Goal: Task Accomplishment & Management: Use online tool/utility

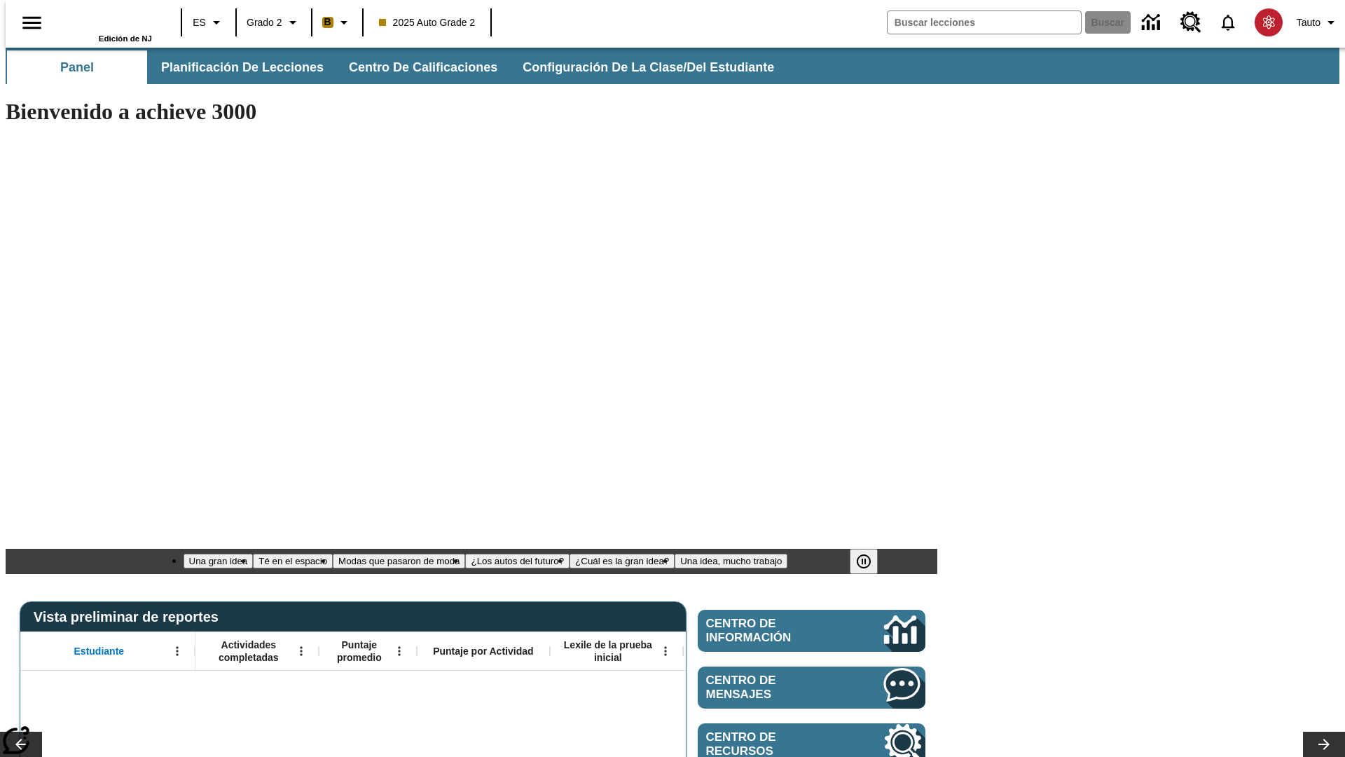
type input "-1"
click at [235, 67] on span "Planificación de lecciones" at bounding box center [243, 68] width 163 height 16
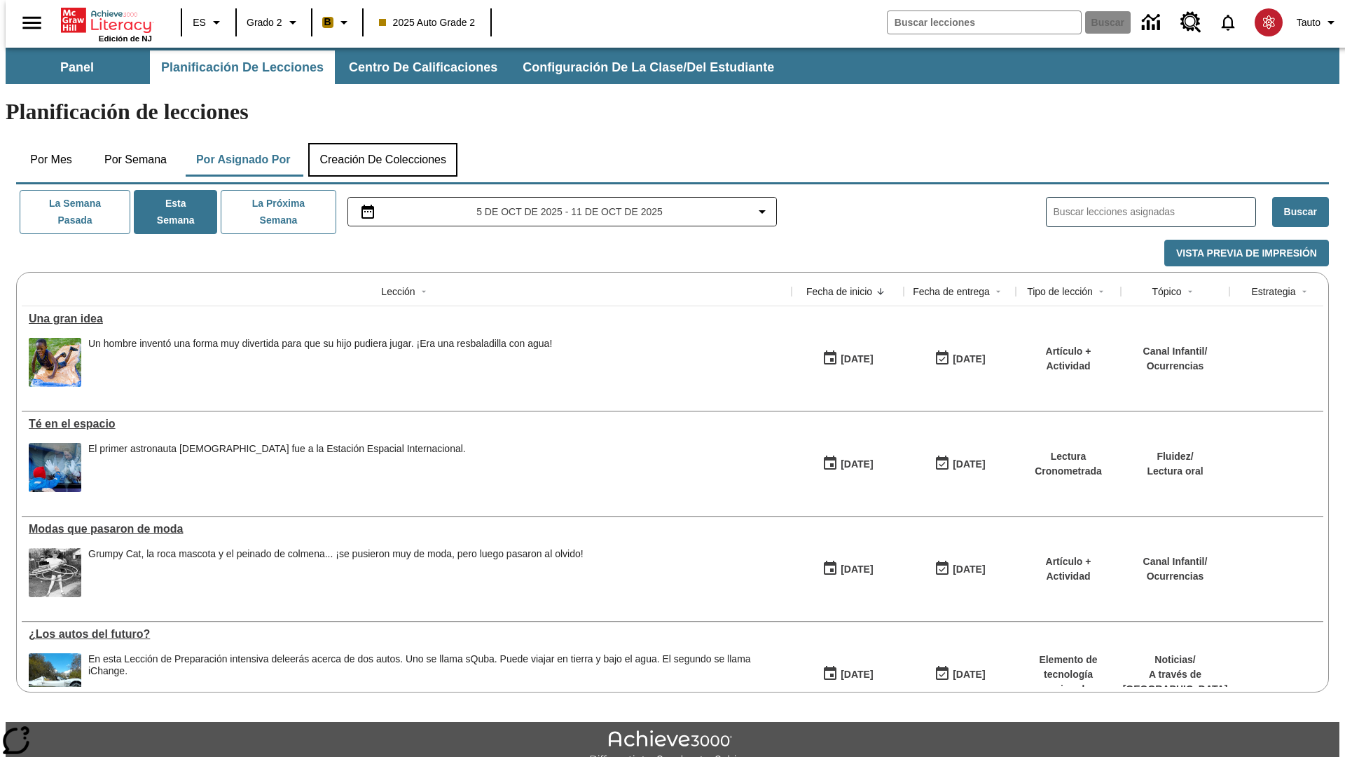
click at [380, 143] on button "Creación de colecciones" at bounding box center [382, 160] width 149 height 34
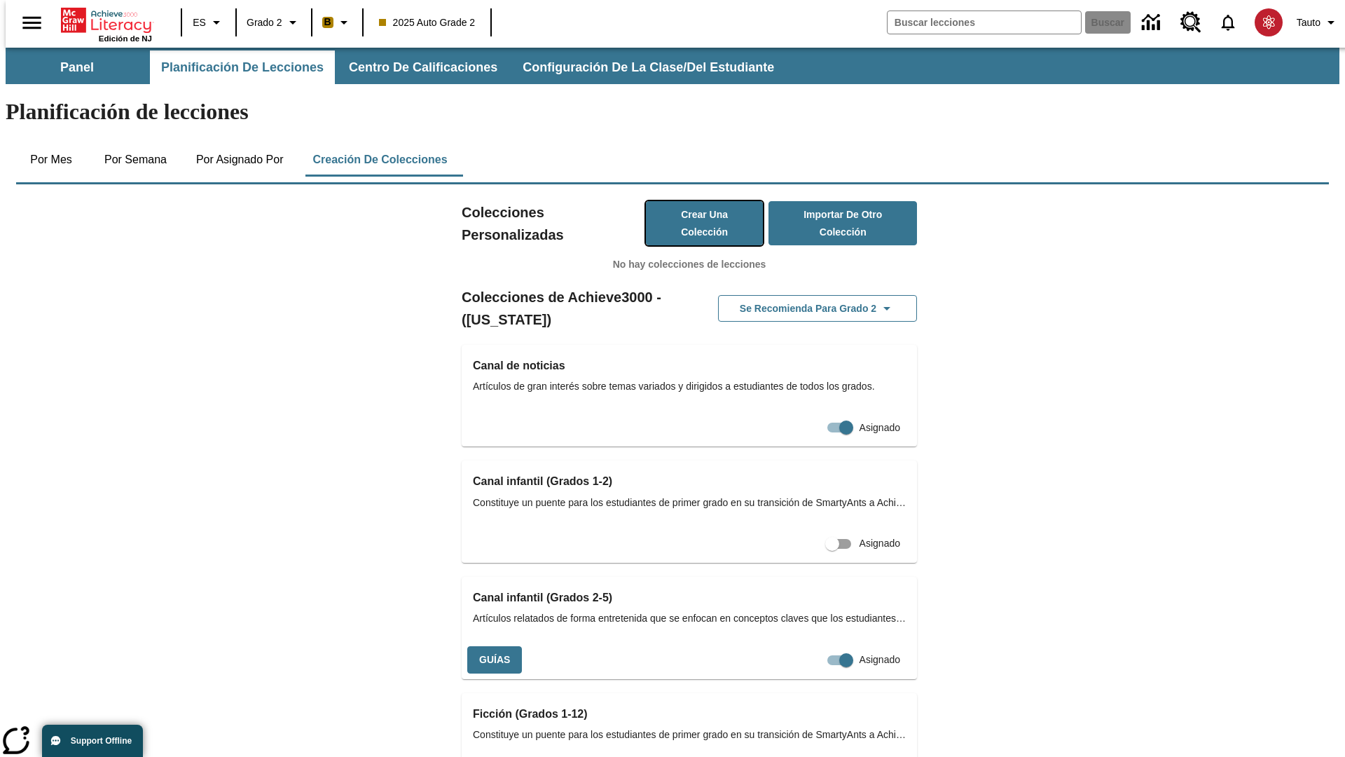
click at [689, 201] on button "Crear una colección" at bounding box center [705, 223] width 118 height 44
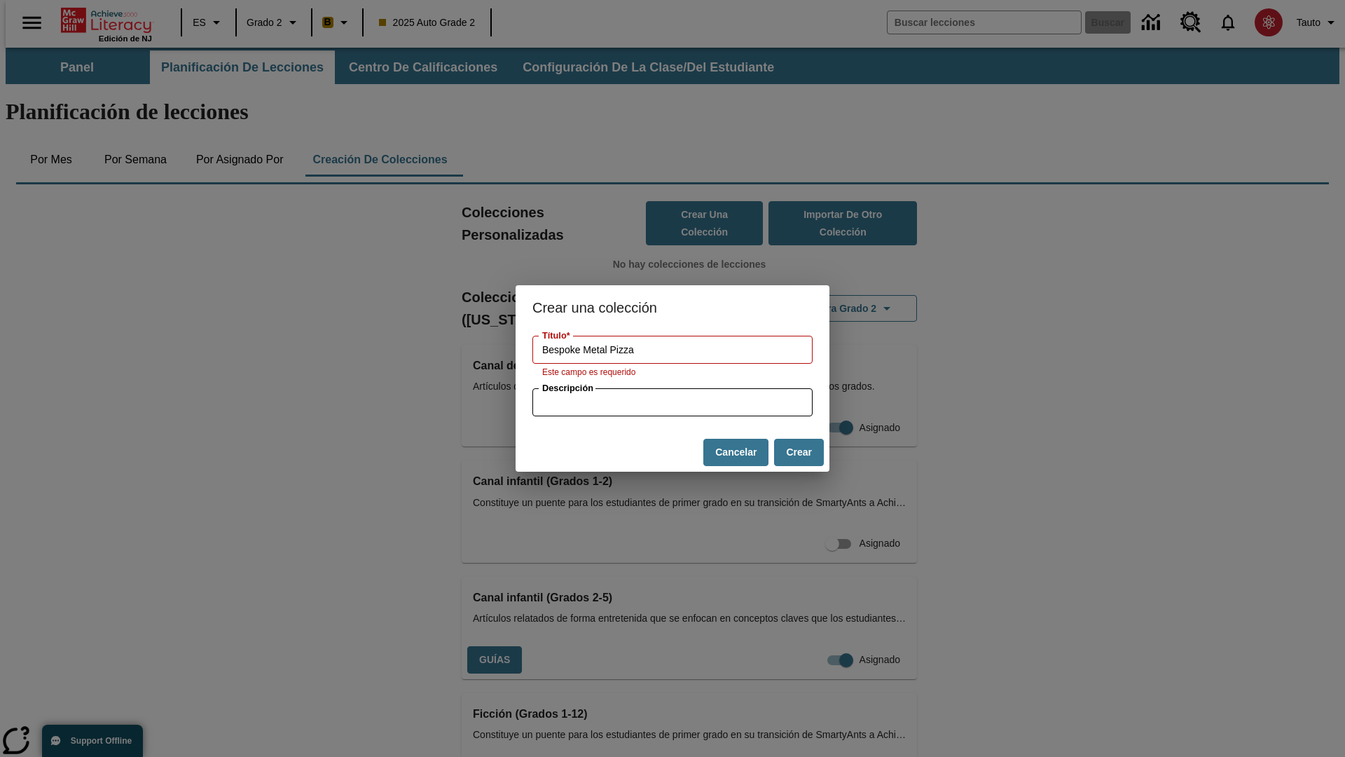
type input "Bespoke Metal Pizza"
type input "some collection description"
click at [799, 444] on button "Crear" at bounding box center [799, 452] width 50 height 27
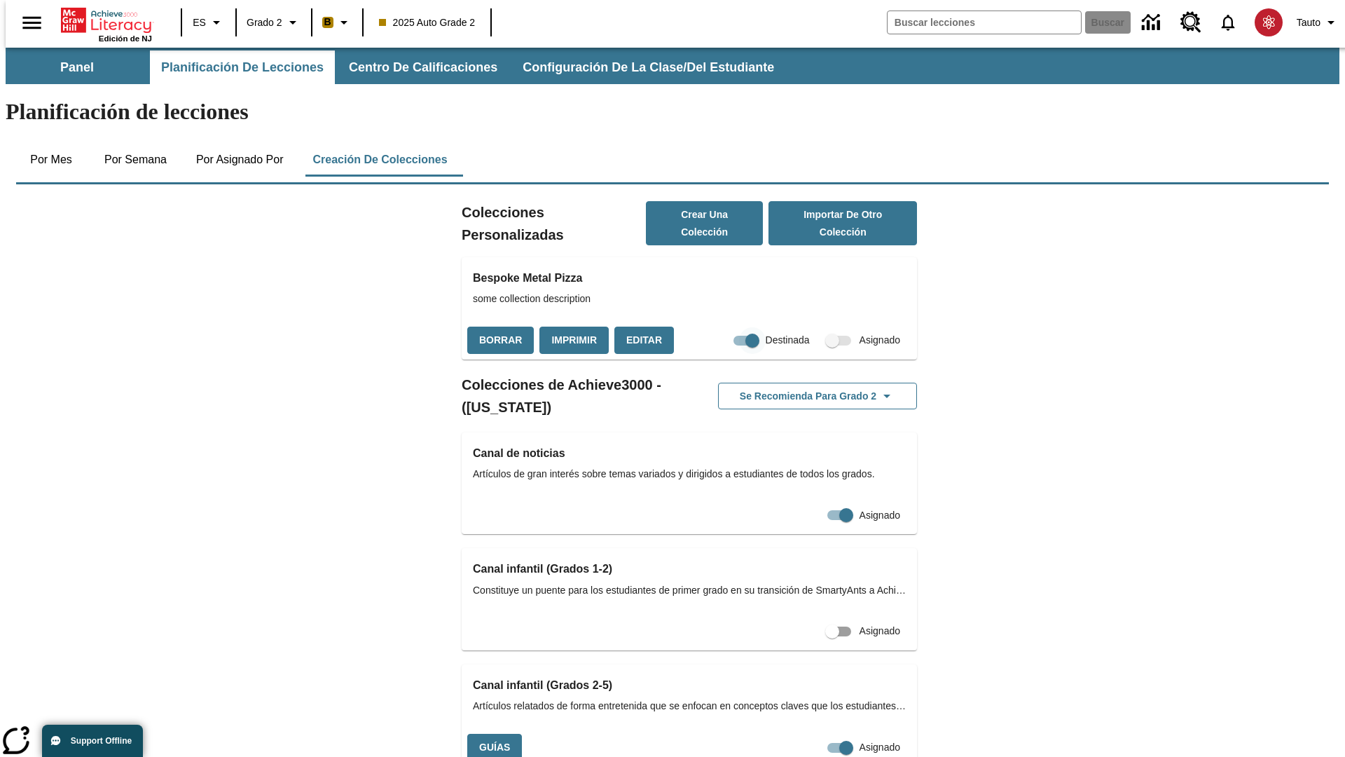
click at [726, 327] on input "Destinada" at bounding box center [752, 340] width 80 height 27
checkbox input "false"
click at [499, 326] on button "Borrar" at bounding box center [500, 339] width 67 height 27
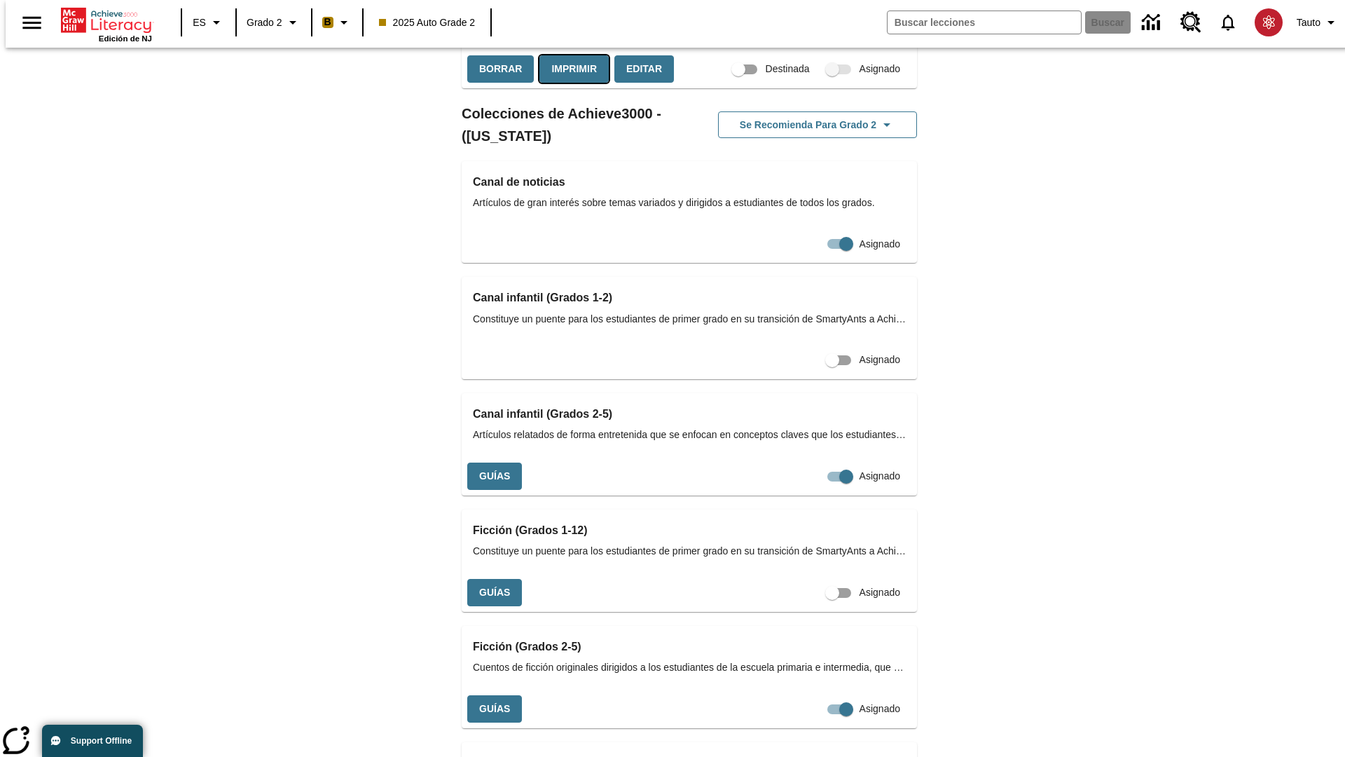
click at [570, 83] on button "Imprimir" at bounding box center [573, 68] width 69 height 27
